Goal: Transaction & Acquisition: Purchase product/service

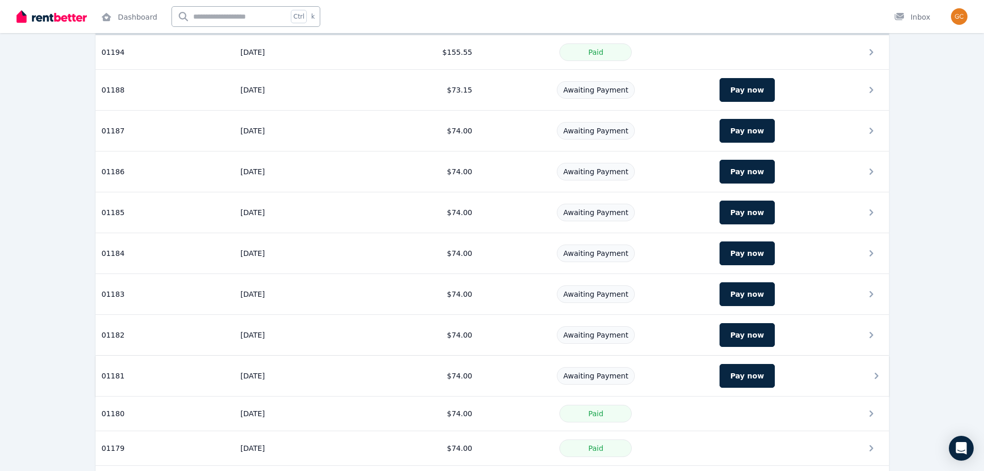
scroll to position [103, 0]
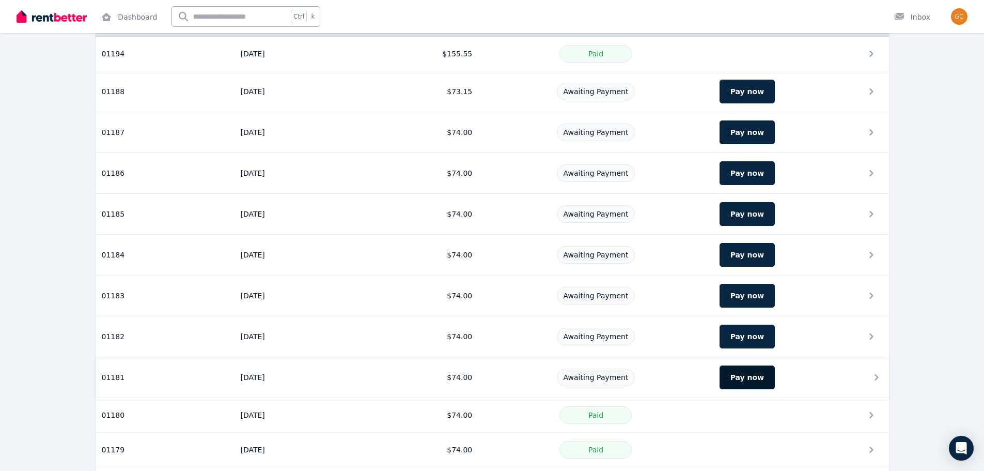
click at [748, 370] on button "Pay now" at bounding box center [747, 377] width 55 height 24
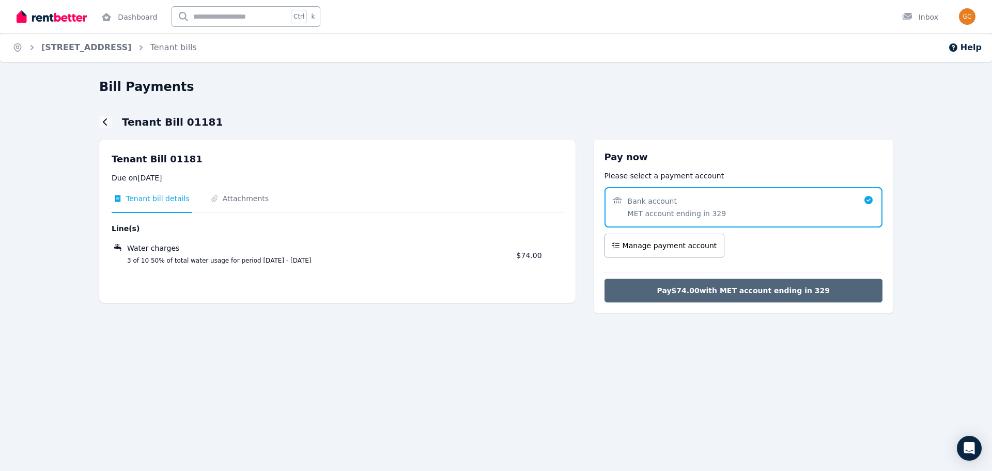
click at [746, 293] on span "Pay $74.00 with MET account ending in 329" at bounding box center [743, 290] width 173 height 10
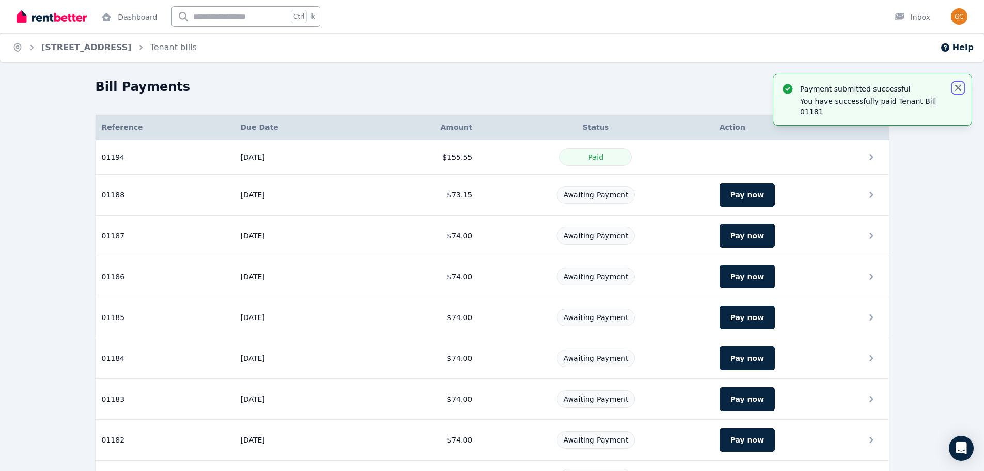
click at [960, 86] on icon "button" at bounding box center [958, 88] width 6 height 6
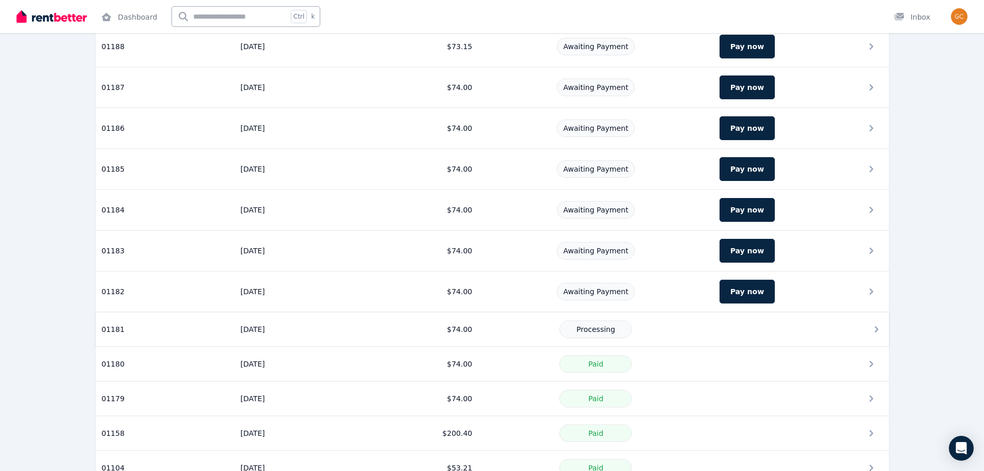
scroll to position [155, 0]
